Goal: Task Accomplishment & Management: Use online tool/utility

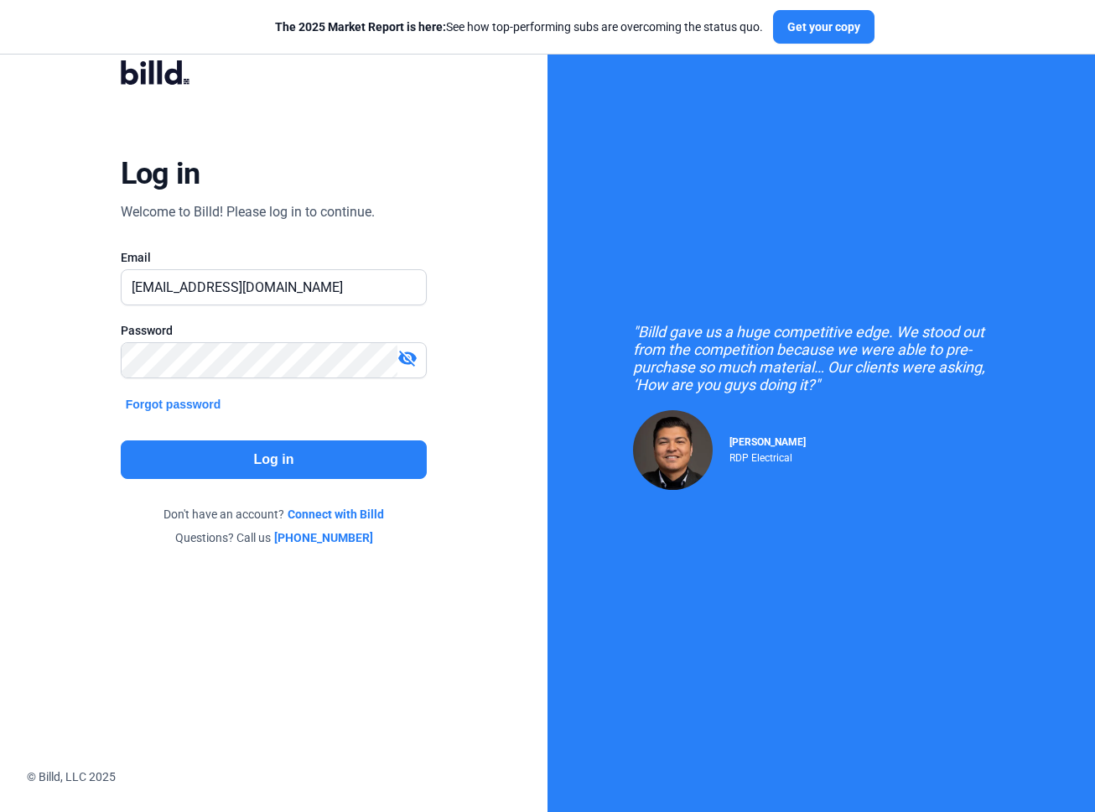
click at [300, 455] on button "Log in" at bounding box center [274, 459] width 307 height 39
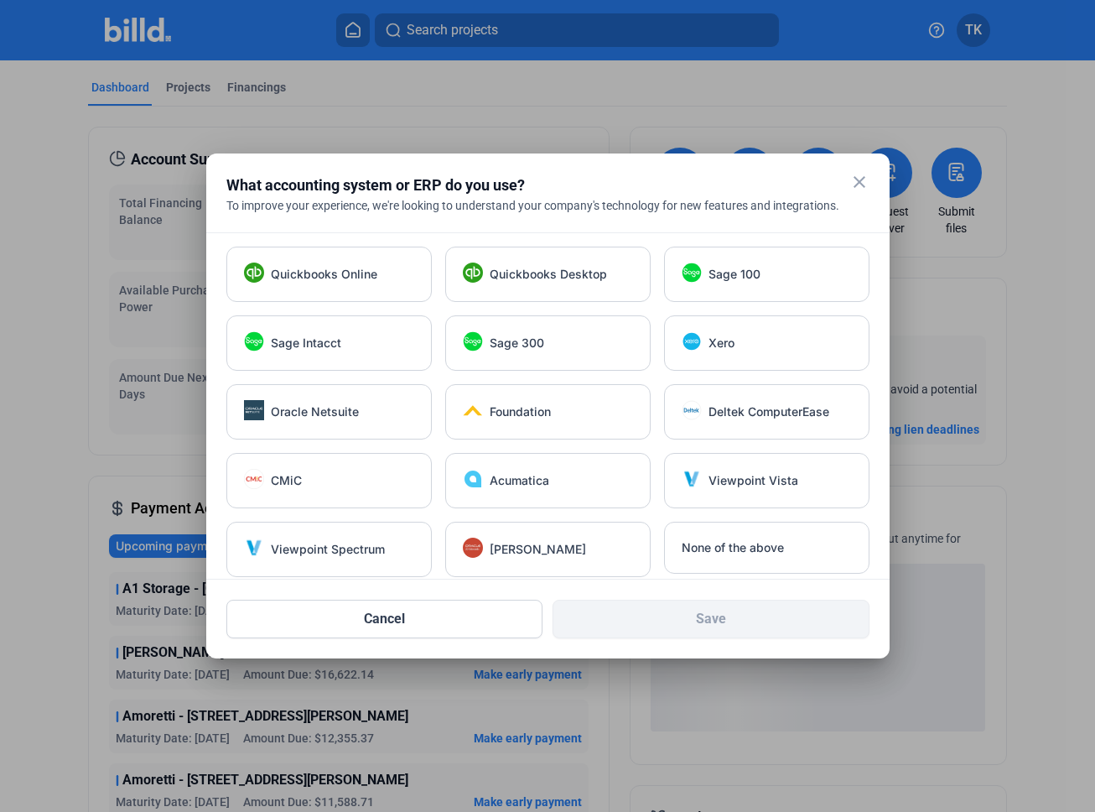
click at [854, 173] on mat-icon "close" at bounding box center [859, 182] width 20 height 20
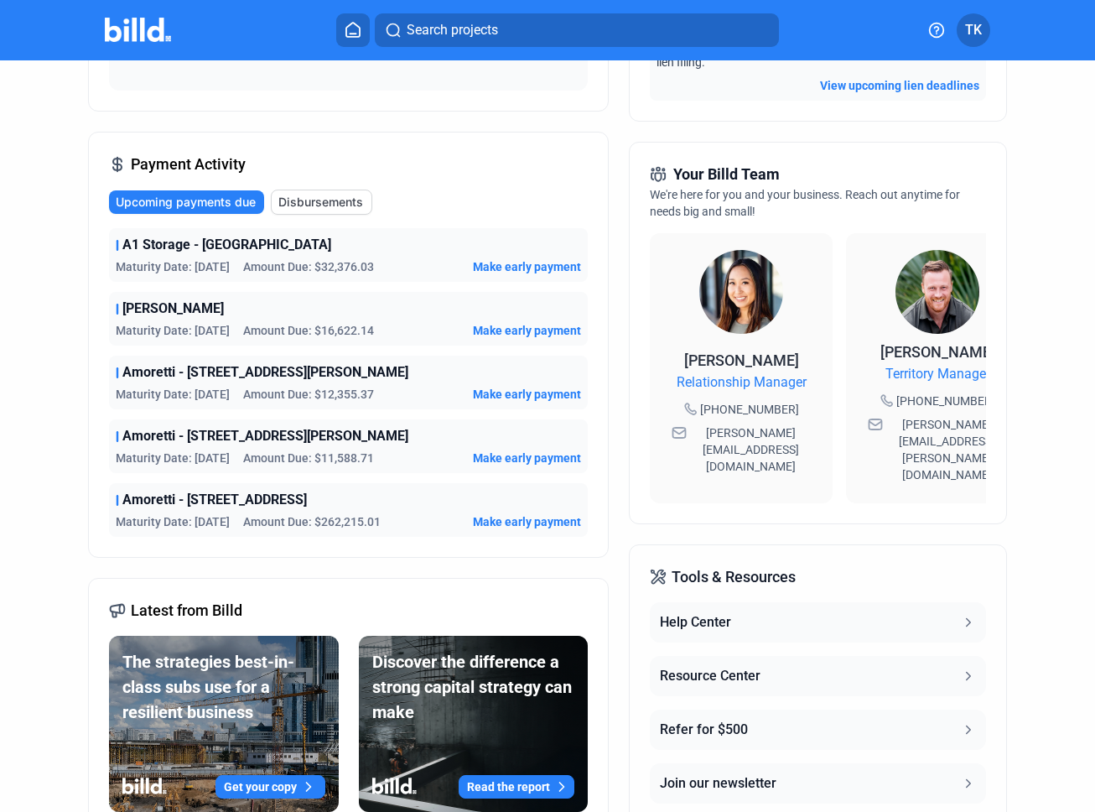
scroll to position [345, 0]
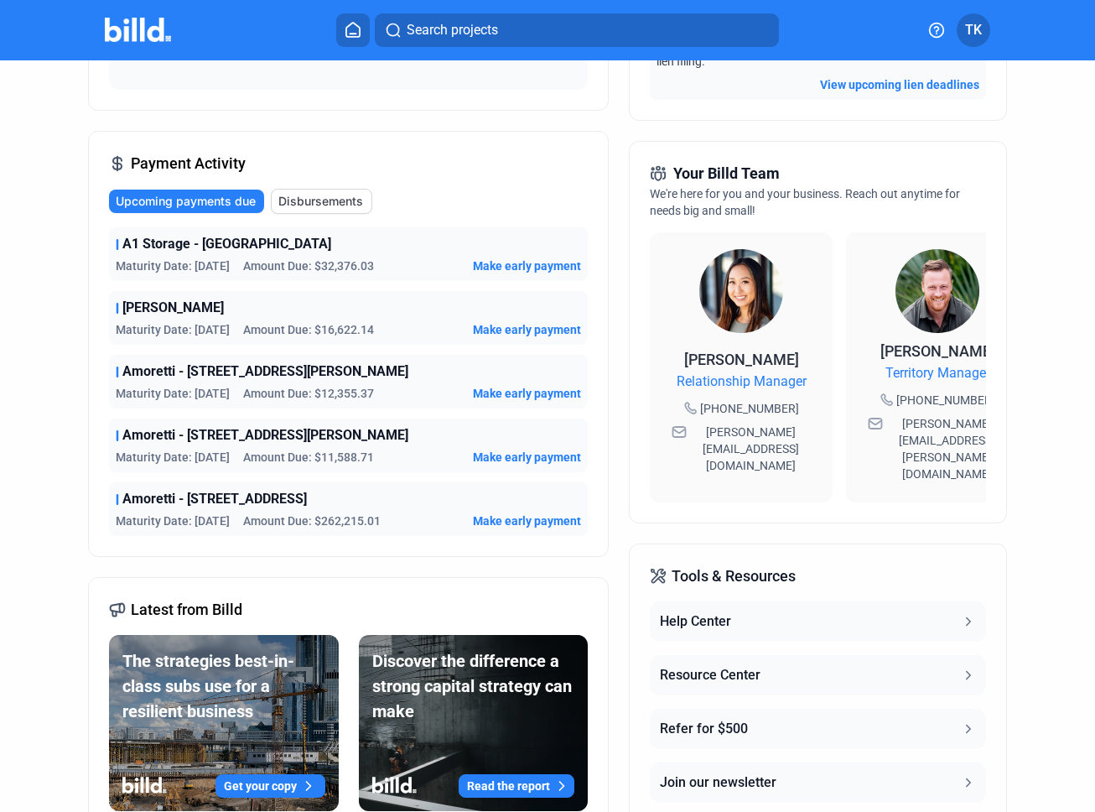
click at [526, 522] on span "Make early payment" at bounding box center [527, 520] width 108 height 17
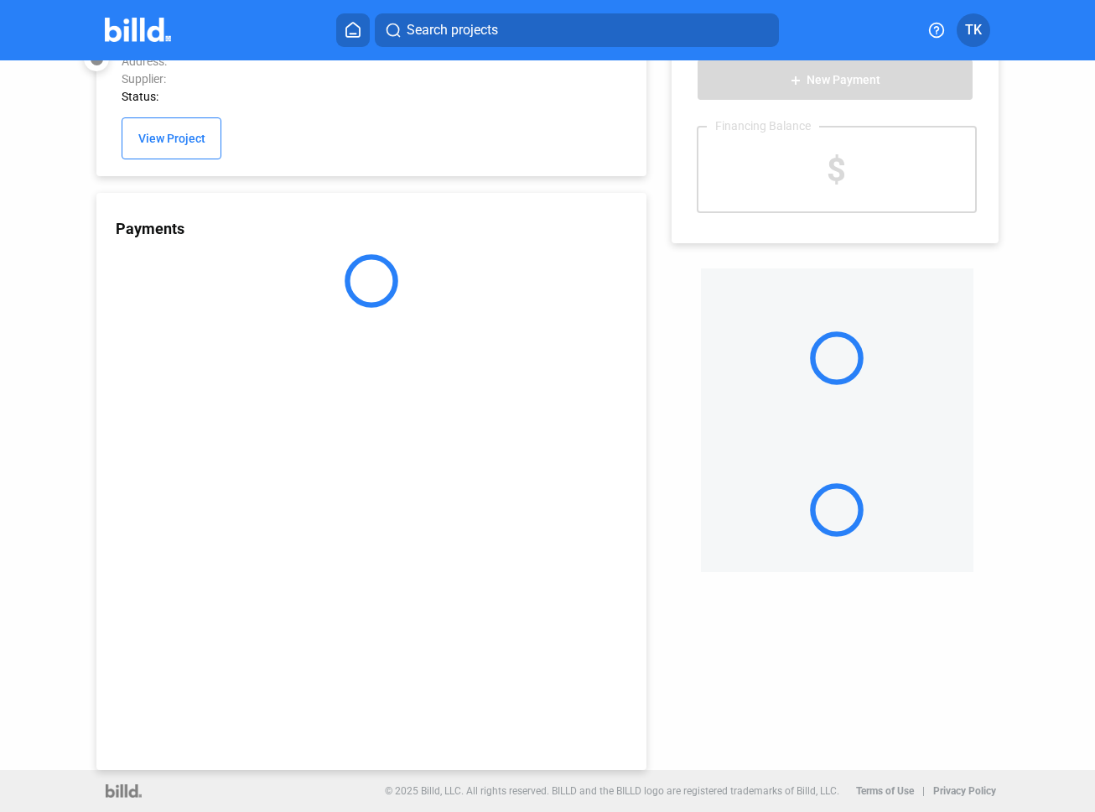
scroll to position [44, 0]
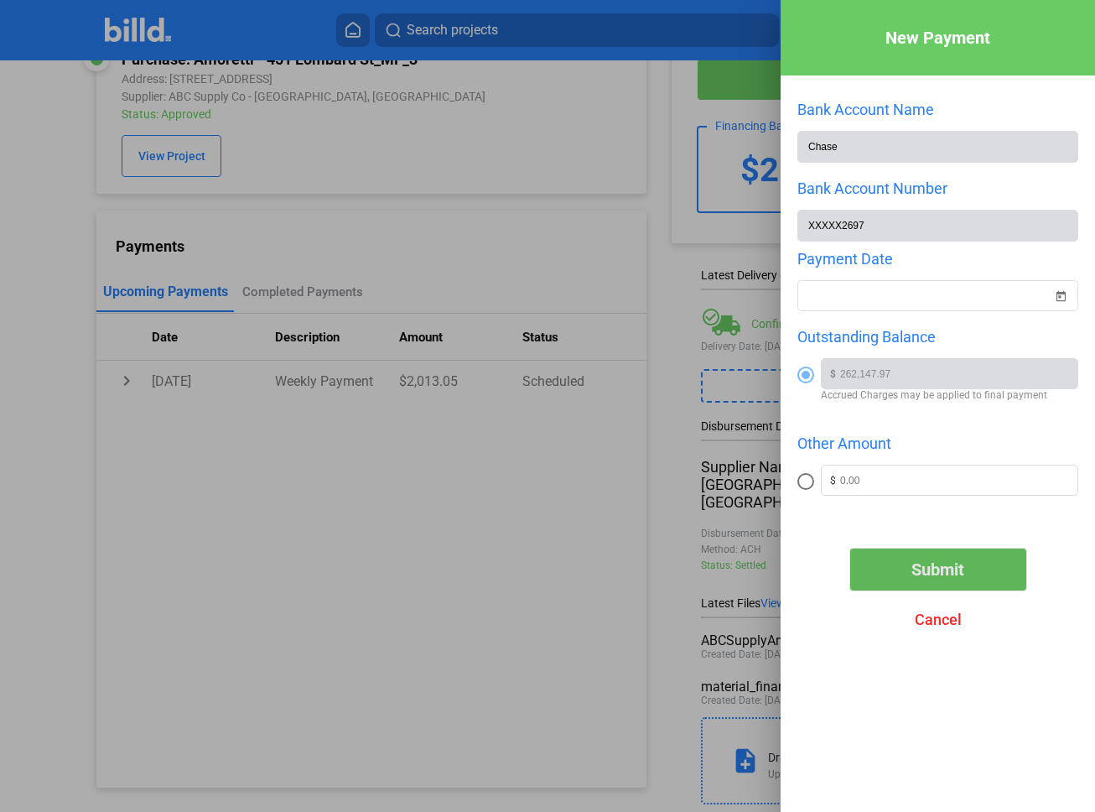
click at [918, 578] on span "Submit" at bounding box center [937, 569] width 53 height 20
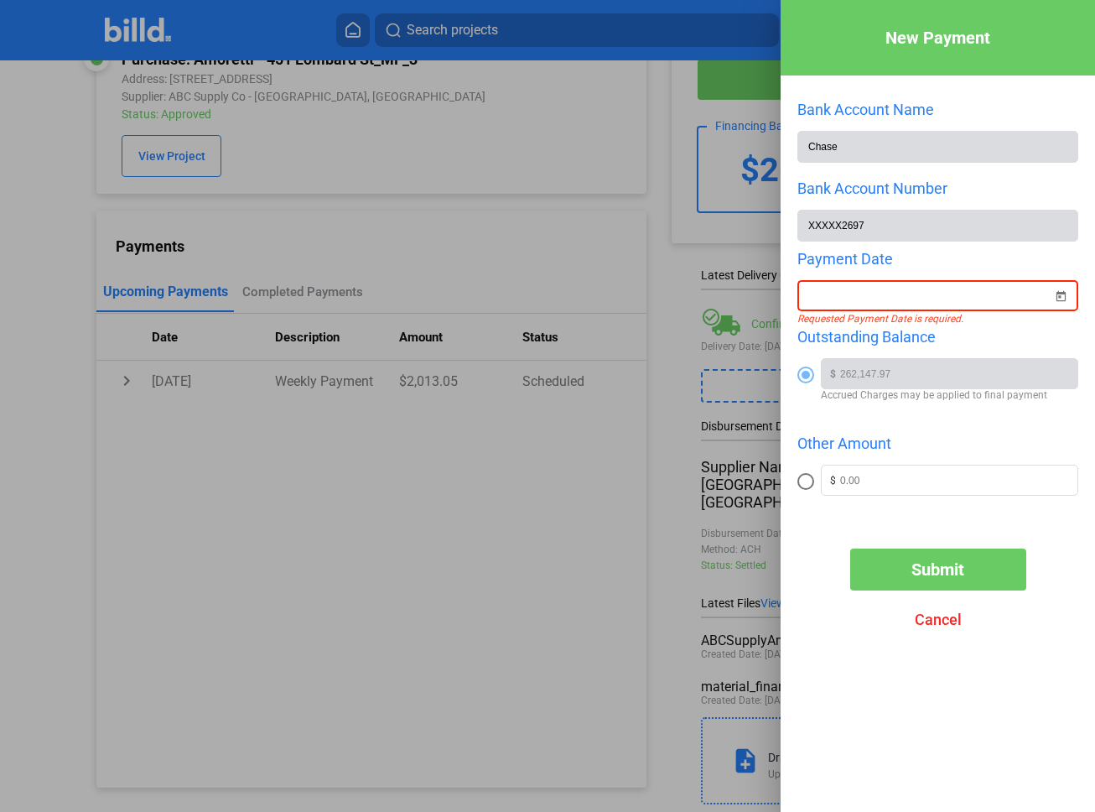
click at [833, 260] on div "Payment Date" at bounding box center [937, 259] width 281 height 18
click at [835, 289] on div "New Payment Bank Account Name Chase Bank Account Number XXXXX2697 Payment Date …" at bounding box center [547, 406] width 1095 height 812
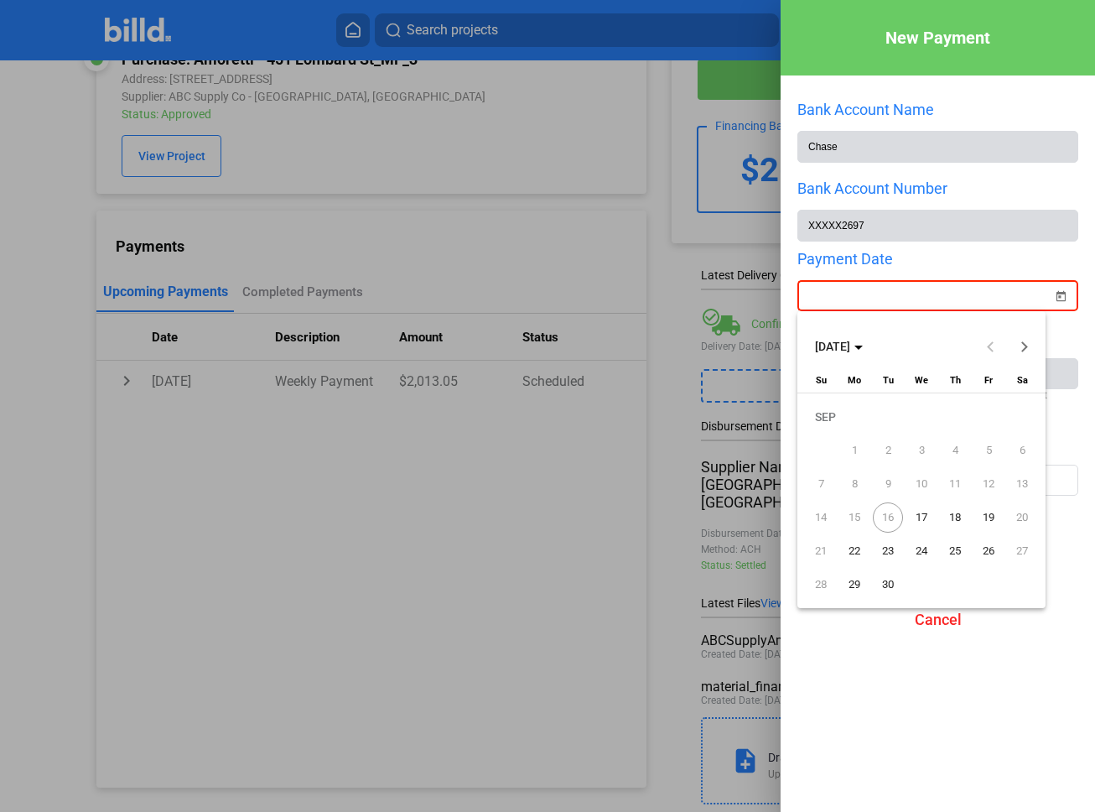
click at [919, 512] on span "17" at bounding box center [921, 517] width 30 height 30
type input "[DATE]"
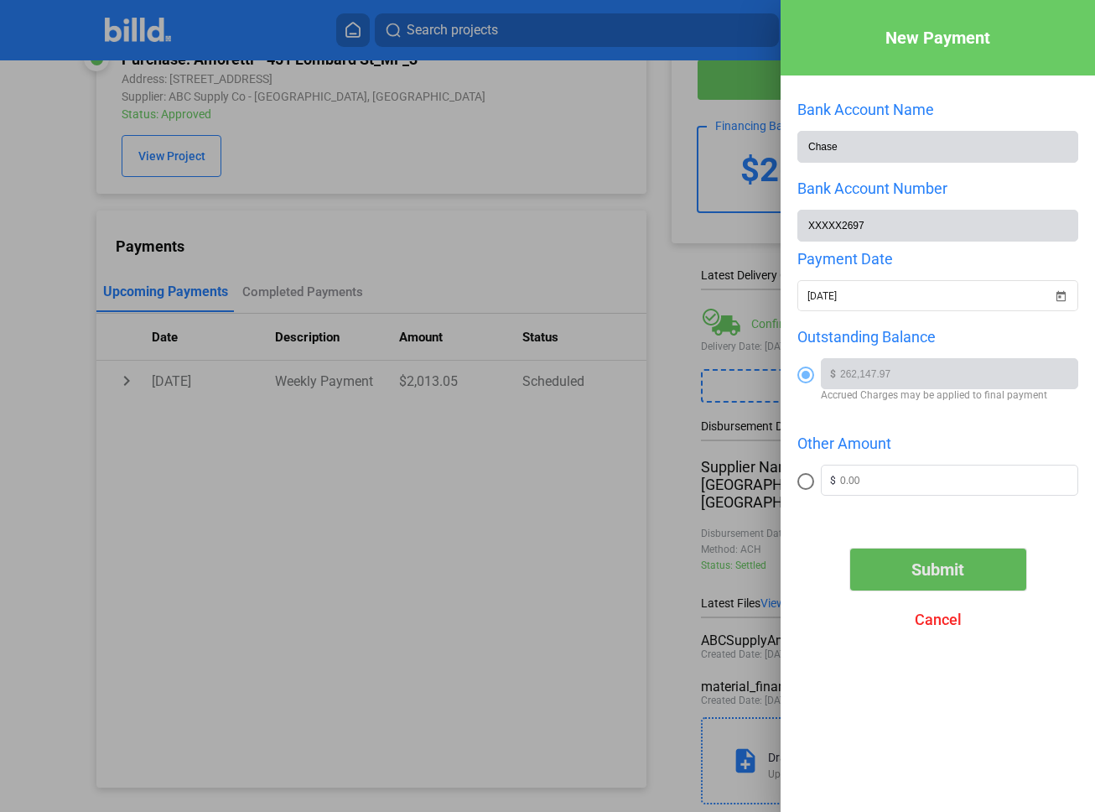
click at [946, 578] on span "Submit" at bounding box center [937, 569] width 53 height 20
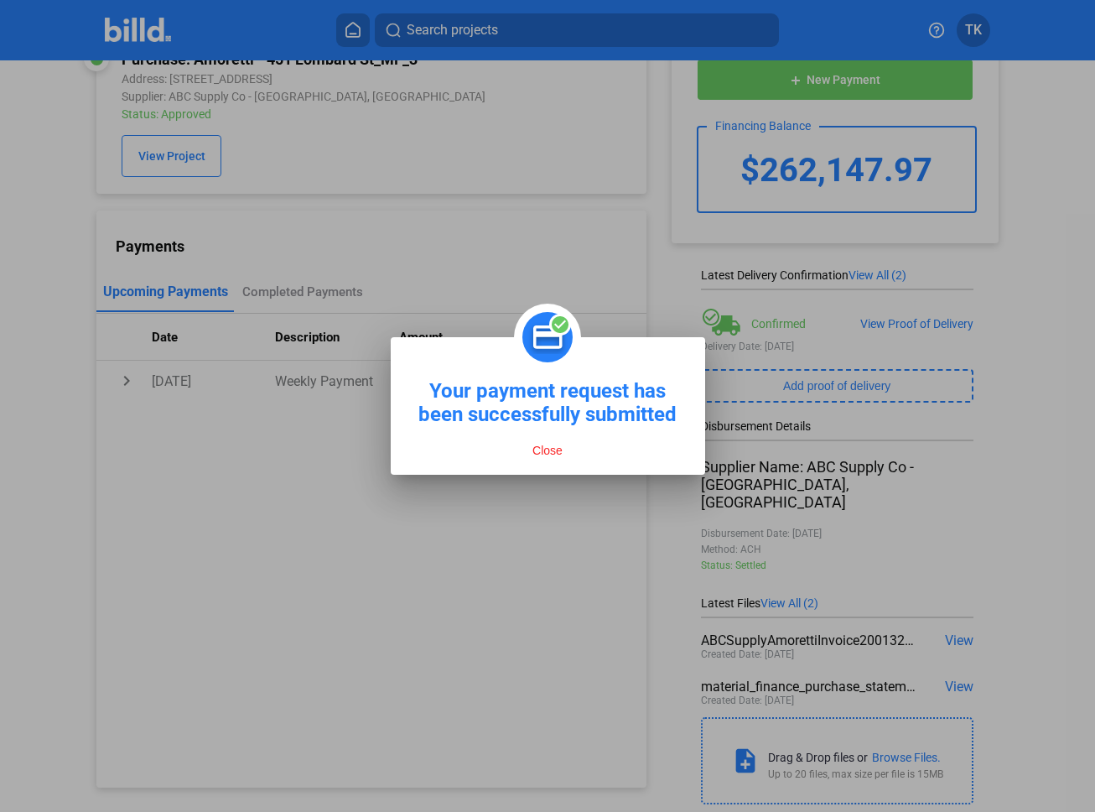
click at [540, 452] on button "Close" at bounding box center [547, 450] width 40 height 15
